Goal: Complete application form: Complete application form

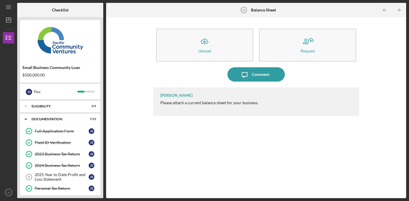
scroll to position [97, 0]
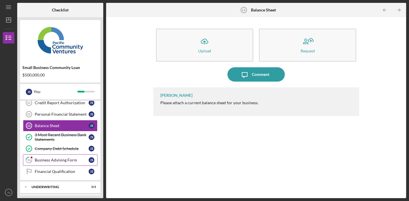
click at [56, 160] on div "Business Advising Form" at bounding box center [62, 160] width 54 height 5
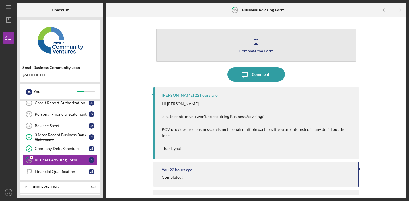
click at [251, 50] on div "Complete the Form" at bounding box center [256, 51] width 35 height 4
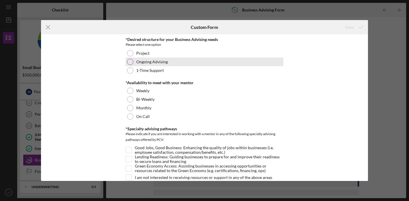
click at [129, 63] on div at bounding box center [130, 62] width 6 height 6
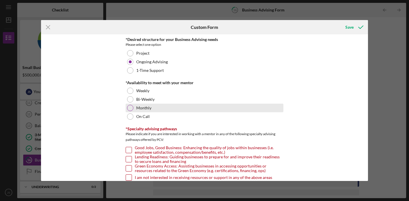
click at [128, 108] on div at bounding box center [130, 108] width 6 height 6
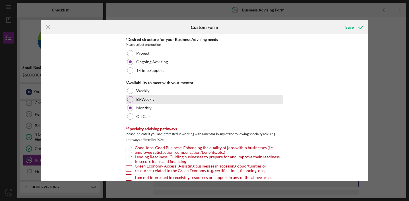
click at [129, 98] on div at bounding box center [130, 99] width 6 height 6
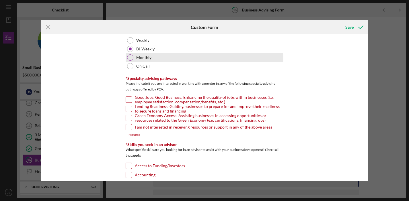
scroll to position [56, 0]
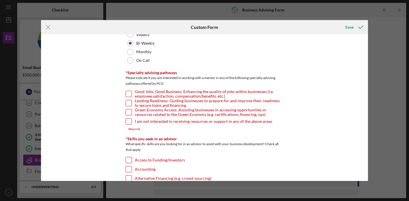
click at [126, 90] on div "*Specialty advising pathways Please indicate if you are interested in working w…" at bounding box center [205, 101] width 158 height 60
click at [127, 94] on input "Good Jobs, Good Business: Enhancing the quality of jobs within businesses (i.e.…" at bounding box center [129, 94] width 6 height 6
checkbox input "true"
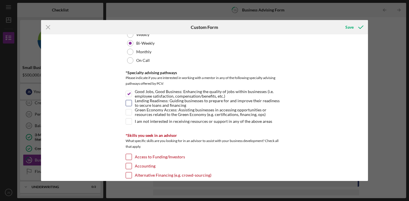
click at [127, 101] on input "Lending Readiness: Guiding businesses to prepare for and improve their readines…" at bounding box center [129, 103] width 6 height 6
checkbox input "true"
click at [127, 113] on input "Green Economy Access: Assisting businesses in accessing opportunities or resour…" at bounding box center [129, 112] width 6 height 6
checkbox input "true"
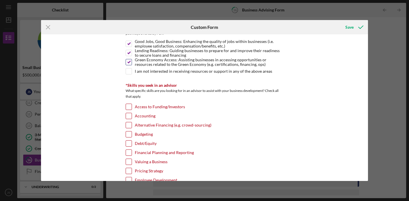
scroll to position [107, 0]
click at [130, 104] on input "Access to Funding/Investors" at bounding box center [129, 106] width 6 height 6
checkbox input "true"
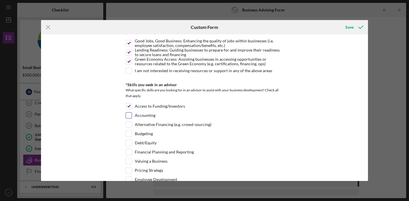
click at [129, 117] on input "Accounting" at bounding box center [129, 116] width 6 height 6
checkbox input "true"
click at [128, 125] on input "Alternative Financing (e.g. crowd-sourcing)" at bounding box center [129, 125] width 6 height 6
checkbox input "true"
click at [126, 134] on input "Budgeting" at bounding box center [129, 134] width 6 height 6
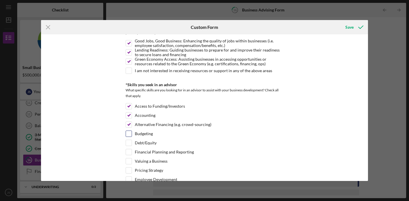
checkbox input "true"
click at [128, 142] on input "Debt/Equity" at bounding box center [129, 143] width 6 height 6
checkbox input "true"
click at [128, 150] on input "Financial Planning and Reporting" at bounding box center [129, 152] width 6 height 6
checkbox input "true"
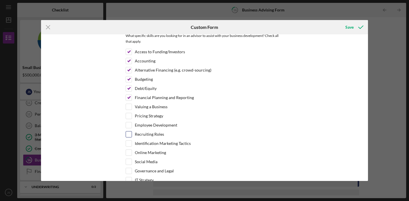
scroll to position [162, 0]
click at [129, 115] on input "Pricing Strategy" at bounding box center [129, 115] width 6 height 6
checkbox input "true"
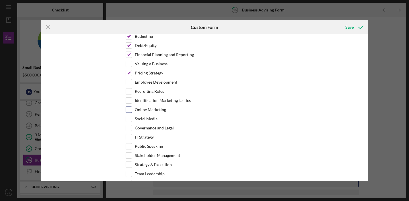
scroll to position [205, 0]
click at [128, 118] on input "Social Media" at bounding box center [129, 119] width 6 height 6
checkbox input "true"
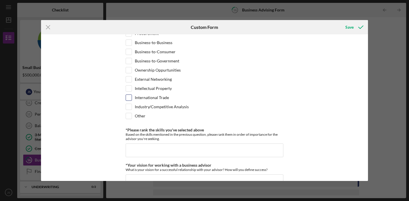
scroll to position [401, 0]
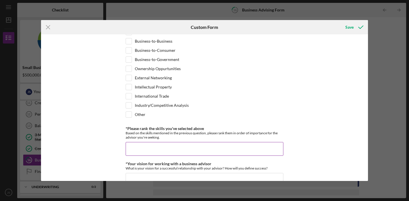
click at [136, 150] on input "*Please rank the skills you've selected above" at bounding box center [205, 149] width 158 height 14
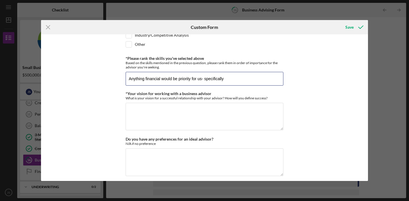
scroll to position [472, 0]
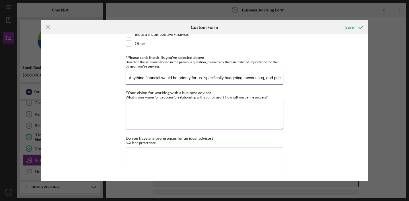
type input "Anything financial would be priority for us- specifically budgeting, accounting…"
click at [146, 111] on textarea "*Your vision for working with a business advisor" at bounding box center [205, 116] width 158 height 28
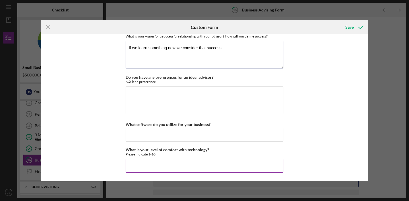
scroll to position [533, 0]
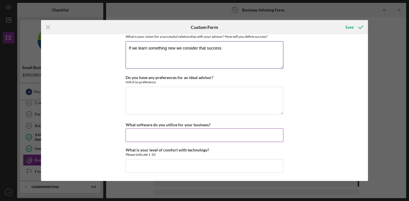
type textarea "If we learn something new we consider that success"
click at [155, 138] on input "What software do you utilize for your business?" at bounding box center [205, 135] width 158 height 14
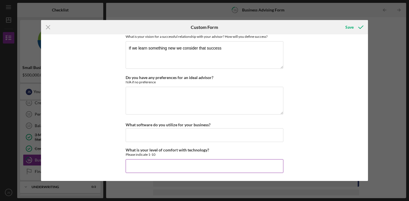
click at [161, 163] on input "What is your level of comfort with technology?" at bounding box center [205, 166] width 158 height 14
type input "6.5"
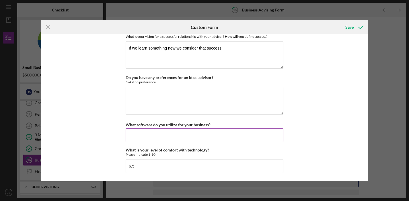
click at [158, 136] on input "What software do you utilize for your business?" at bounding box center [205, 135] width 158 height 14
type input "Adobe Suite, Microsoft Suite, Canva, Xero"
click at [359, 26] on icon "submit" at bounding box center [360, 27] width 14 height 14
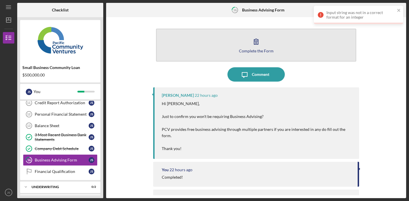
click at [264, 47] on button "Complete the Form Form" at bounding box center [256, 45] width 200 height 33
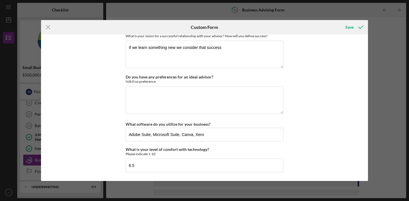
scroll to position [533, 0]
click at [48, 27] on line at bounding box center [48, 28] width 4 height 4
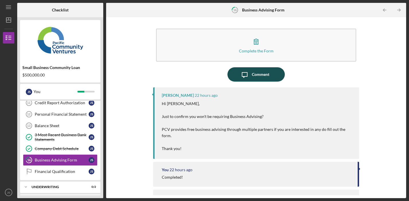
click at [259, 72] on div "Comment" at bounding box center [260, 74] width 17 height 14
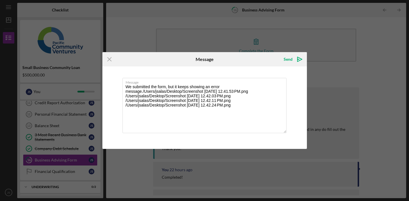
drag, startPoint x: 243, startPoint y: 62, endPoint x: 296, endPoint y: 49, distance: 54.6
click at [296, 49] on div "Icon/Menu Close Message Send Icon/icon-invite-send Message We submitted the for…" at bounding box center [204, 100] width 409 height 201
click at [253, 61] on div "Send Icon/icon-invite-send" at bounding box center [272, 59] width 68 height 14
click at [203, 109] on textarea "We submitted the form, but it keeps showing an error message./Users/jsalas/Desk…" at bounding box center [204, 105] width 164 height 55
drag, startPoint x: 252, startPoint y: 105, endPoint x: 143, endPoint y: 92, distance: 109.4
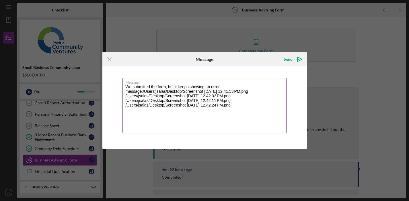
click at [143, 92] on textarea "We submitted the form, but it keeps showing an error message./Users/jsalas/Desk…" at bounding box center [204, 105] width 164 height 55
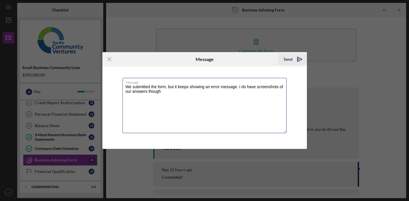
type textarea "We submitted the form, but it keeps showing an error message. I do have screens…"
click at [298, 58] on icon "Icon/icon-invite-send" at bounding box center [299, 59] width 14 height 14
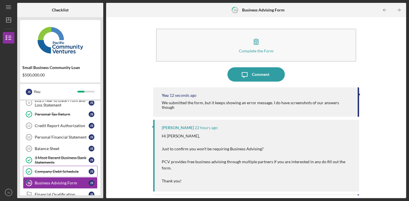
scroll to position [65, 0]
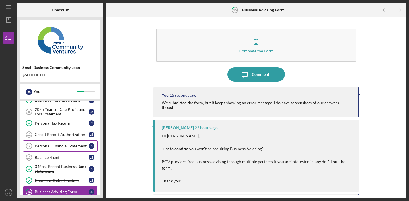
click at [59, 149] on link "Personal Financial Statement 12 Personal Financial Statement J S" at bounding box center [60, 145] width 75 height 11
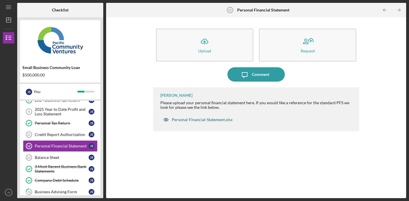
click at [204, 119] on div "Personal-Financial-Statement.xlsx" at bounding box center [202, 120] width 61 height 5
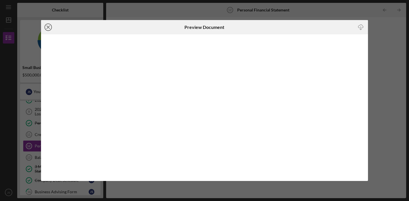
click at [48, 27] on line at bounding box center [48, 27] width 3 height 3
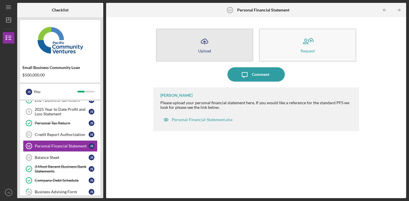
click at [208, 49] on div "Upload" at bounding box center [204, 51] width 13 height 4
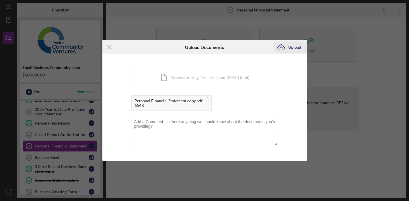
click at [295, 46] on div "Upload" at bounding box center [294, 47] width 13 height 11
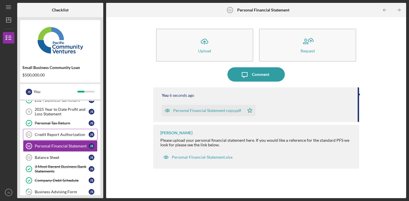
click at [63, 137] on div "Credit Report Authorization" at bounding box center [62, 134] width 54 height 5
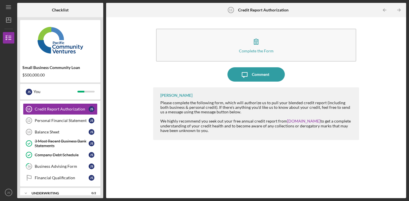
scroll to position [93, 0]
